Goal: Check status: Check status

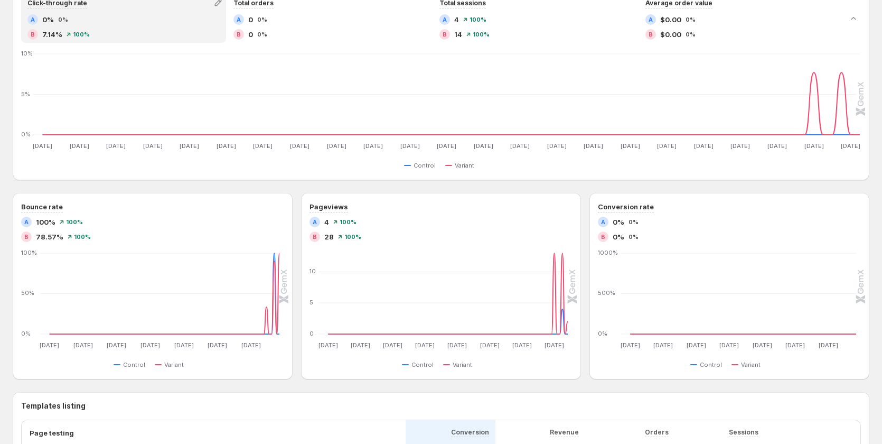
scroll to position [158, 0]
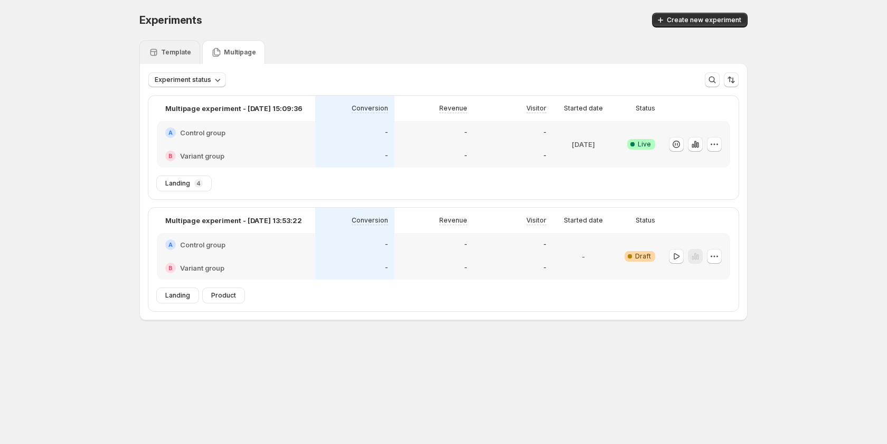
click at [169, 50] on p "Template" at bounding box center [176, 52] width 30 height 8
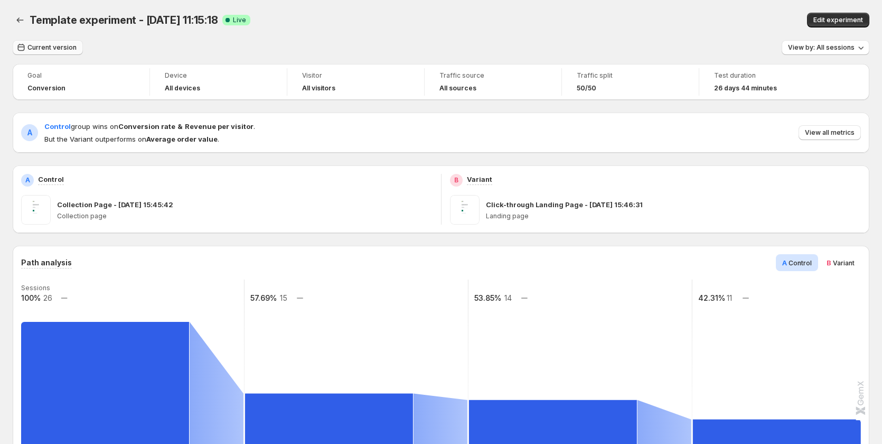
click at [52, 43] on button "Current version" at bounding box center [48, 47] width 70 height 15
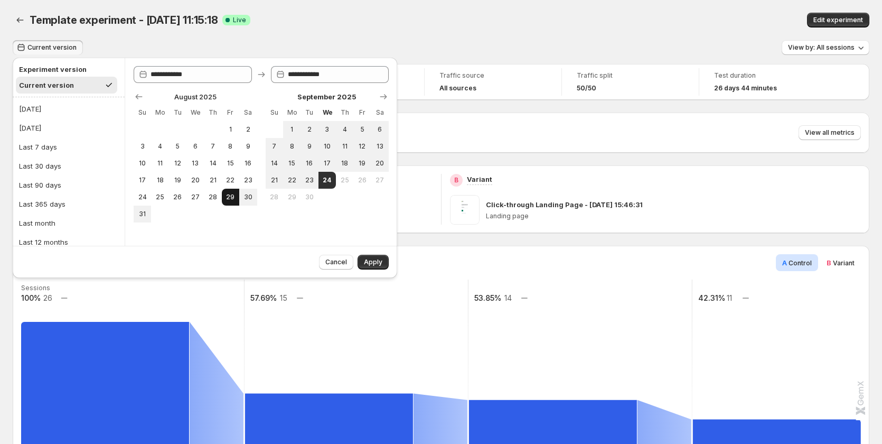
click at [235, 192] on button "29" at bounding box center [230, 197] width 17 height 17
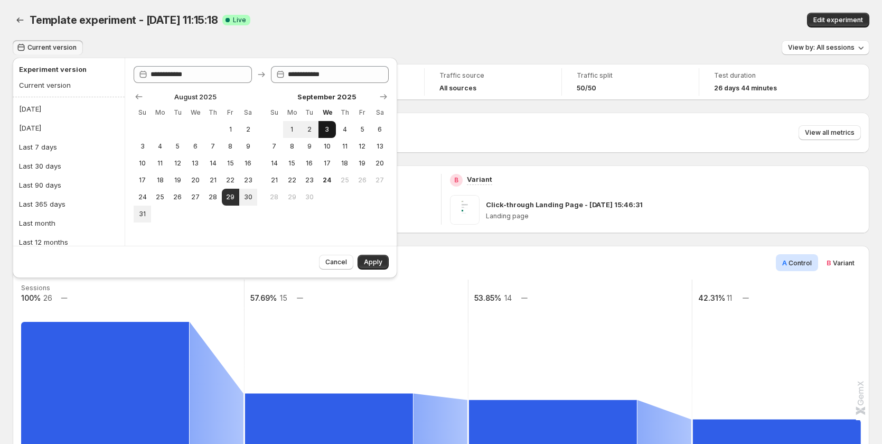
click at [327, 126] on span "3" at bounding box center [327, 129] width 9 height 8
type input "**********"
click at [371, 267] on button "Apply" at bounding box center [373, 262] width 31 height 15
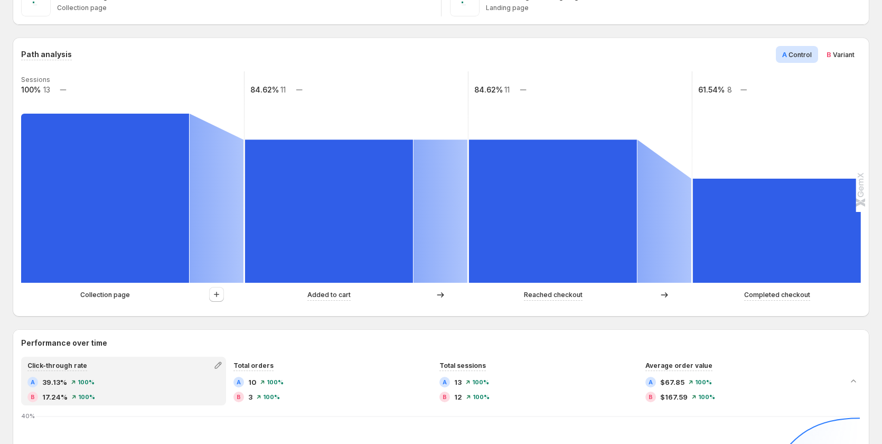
scroll to position [211, 0]
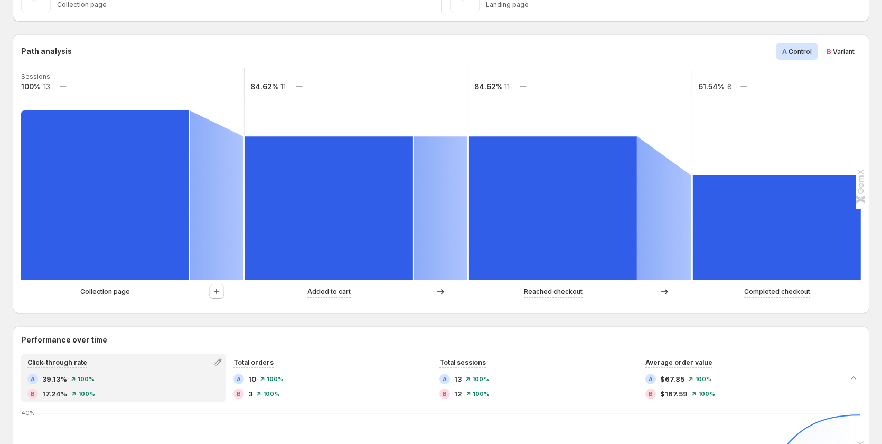
click at [104, 295] on p "Collection page" at bounding box center [105, 291] width 50 height 11
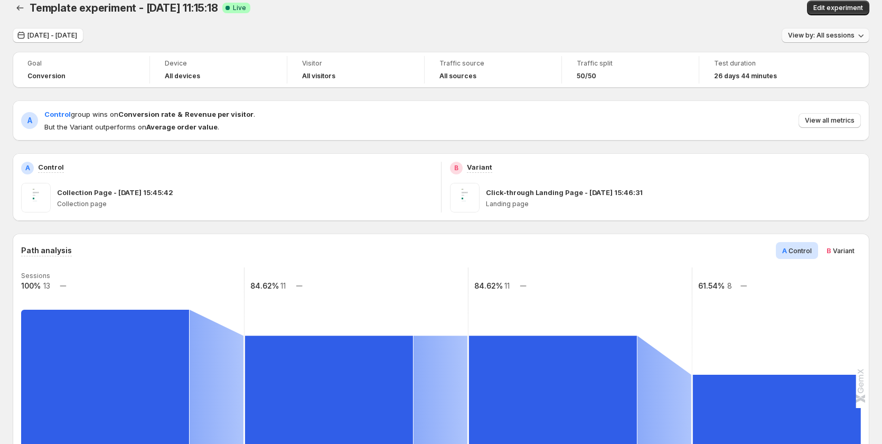
scroll to position [0, 0]
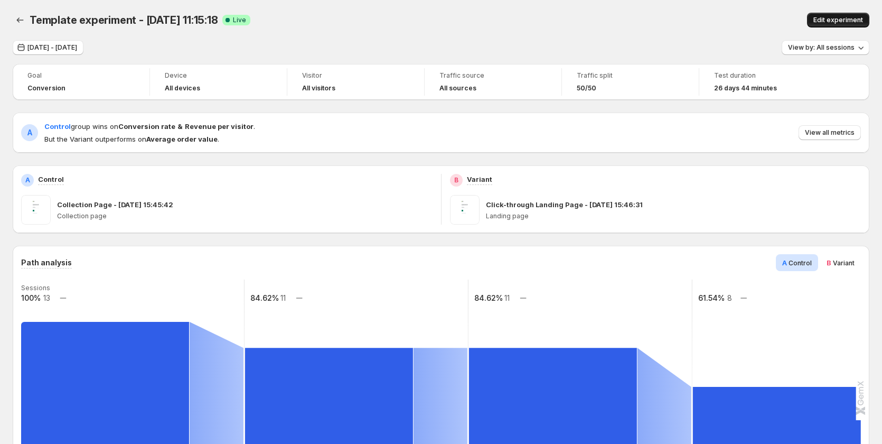
click at [850, 18] on span "Edit experiment" at bounding box center [839, 20] width 50 height 8
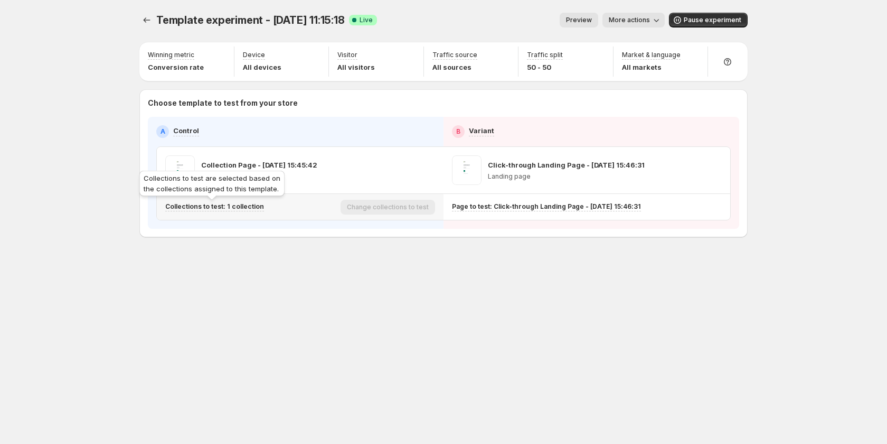
click at [241, 210] on p "Collections to test: 1 collection" at bounding box center [214, 206] width 99 height 8
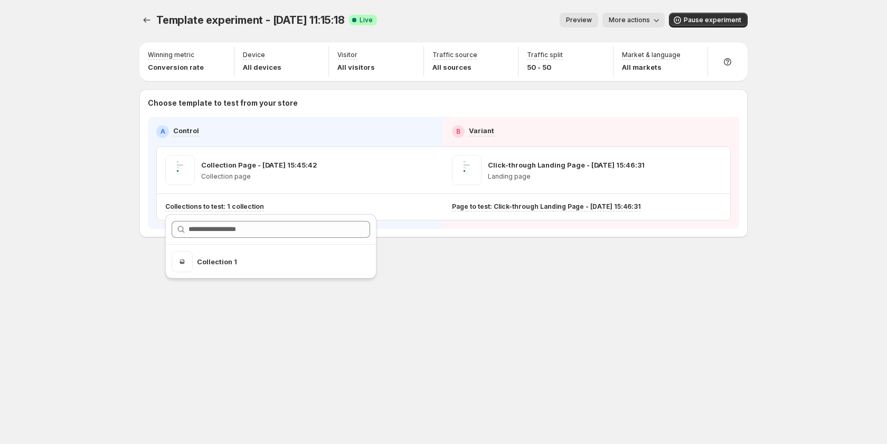
click at [645, 20] on span "More actions" at bounding box center [629, 20] width 41 height 8
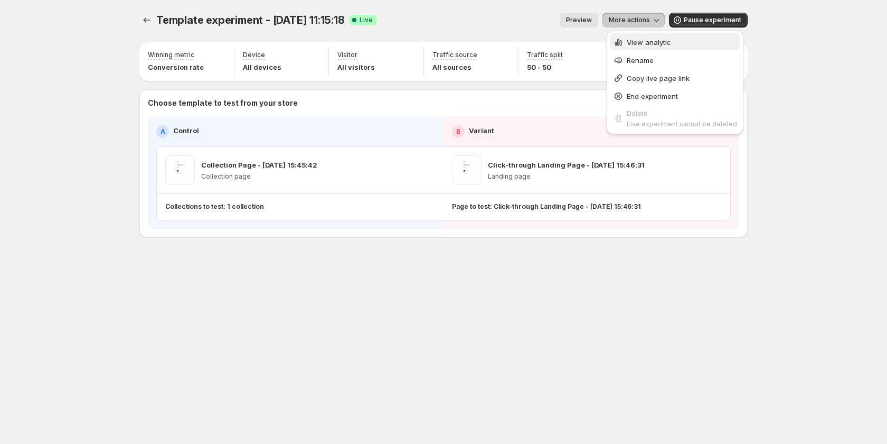
click at [649, 37] on span "View analytic" at bounding box center [682, 42] width 110 height 11
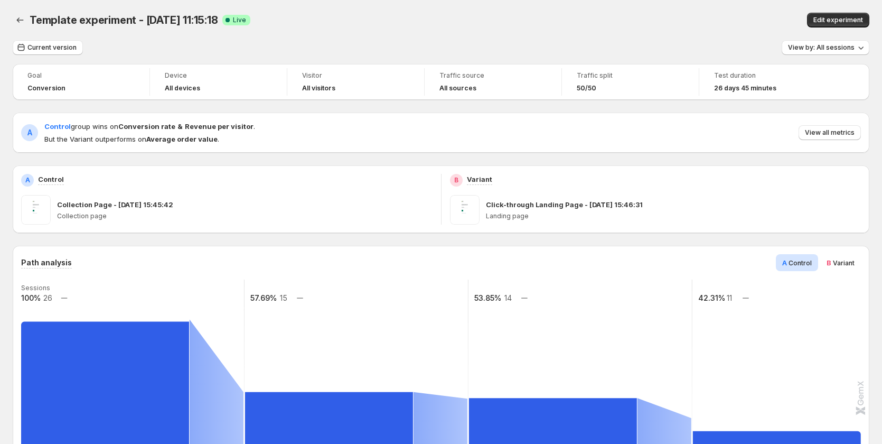
click at [839, 55] on div "View by: All sessions" at bounding box center [826, 47] width 88 height 15
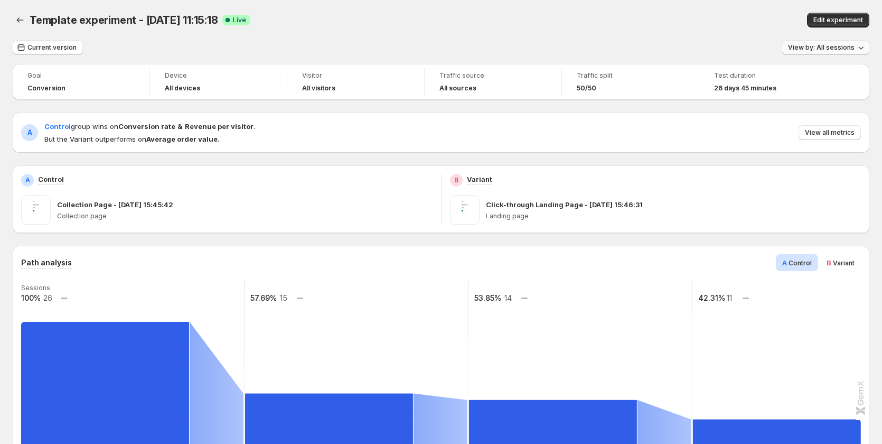
click at [842, 51] on span "View by: All sessions" at bounding box center [821, 47] width 67 height 8
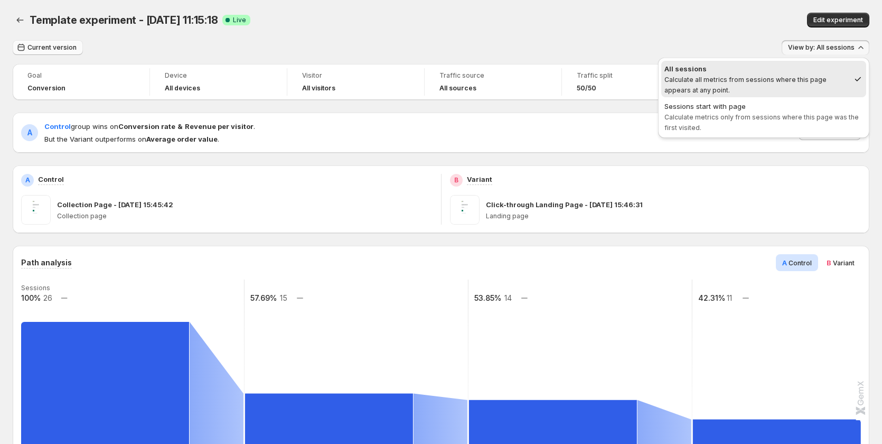
click at [68, 48] on span "Current version" at bounding box center [51, 47] width 49 height 8
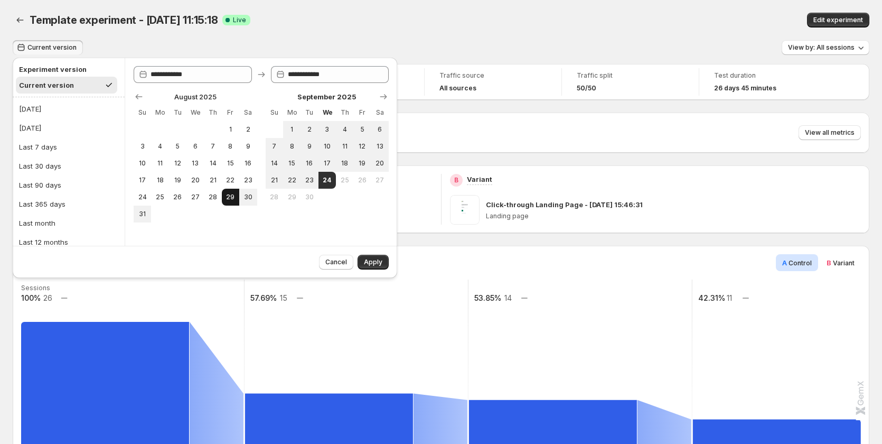
click at [229, 197] on span "29" at bounding box center [230, 197] width 9 height 8
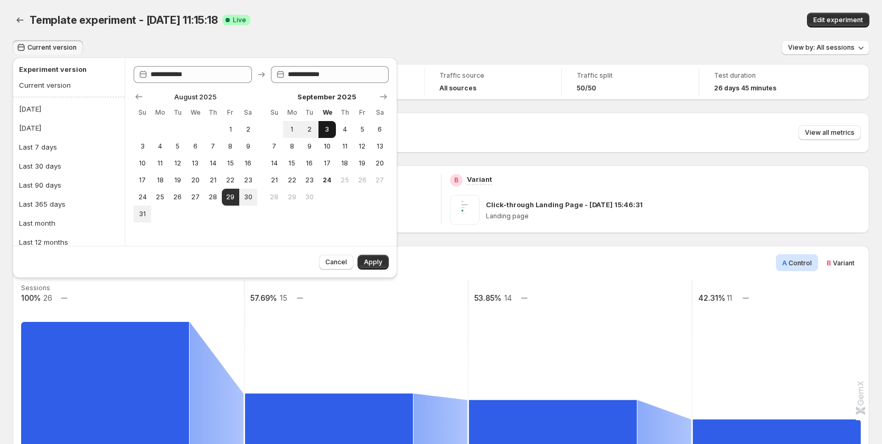
click at [327, 125] on span "3" at bounding box center [327, 129] width 9 height 8
type input "**********"
click at [372, 257] on button "Apply" at bounding box center [373, 262] width 31 height 15
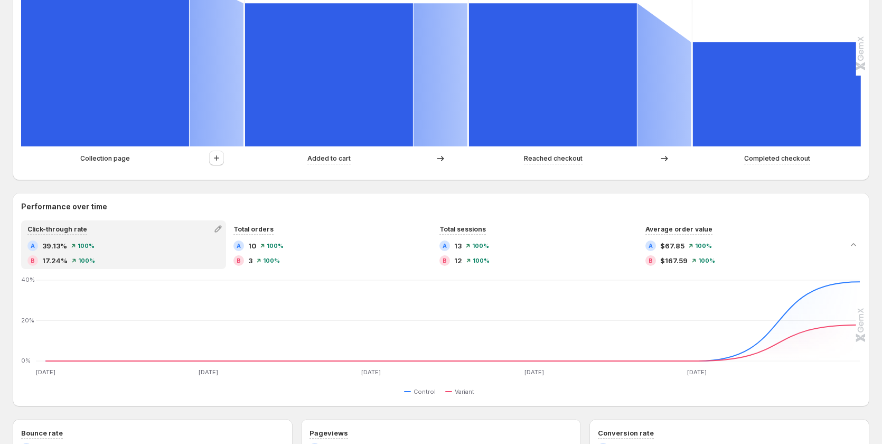
scroll to position [370, 0]
